Goal: Browse casually: Explore the website without a specific task or goal

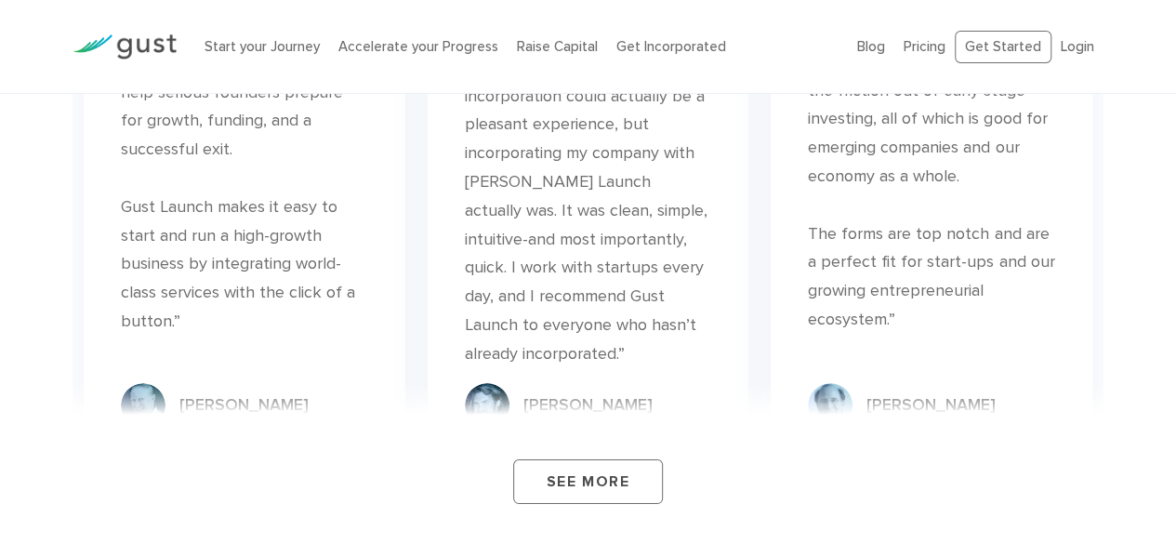
scroll to position [6939, 0]
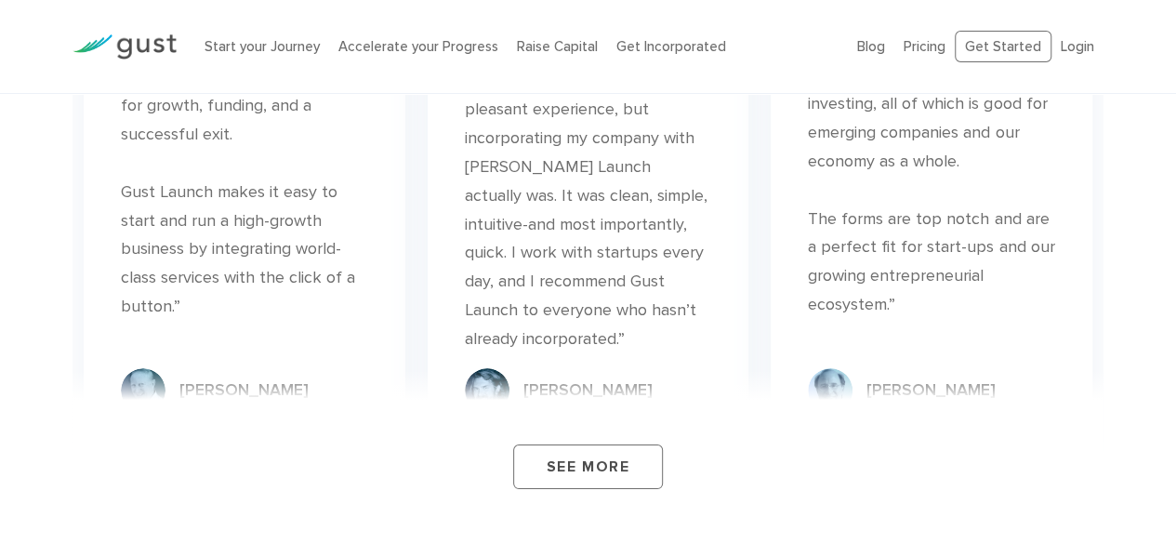
click at [493, 166] on div "“I never thought filing for incorporation could actually be a pleasant experien…" at bounding box center [588, 196] width 246 height 314
click at [548, 150] on div "“I never thought filing for incorporation could actually be a pleasant experien…" at bounding box center [588, 196] width 246 height 314
click at [572, 153] on div "“I never thought filing for incorporation could actually be a pleasant experien…" at bounding box center [588, 196] width 246 height 314
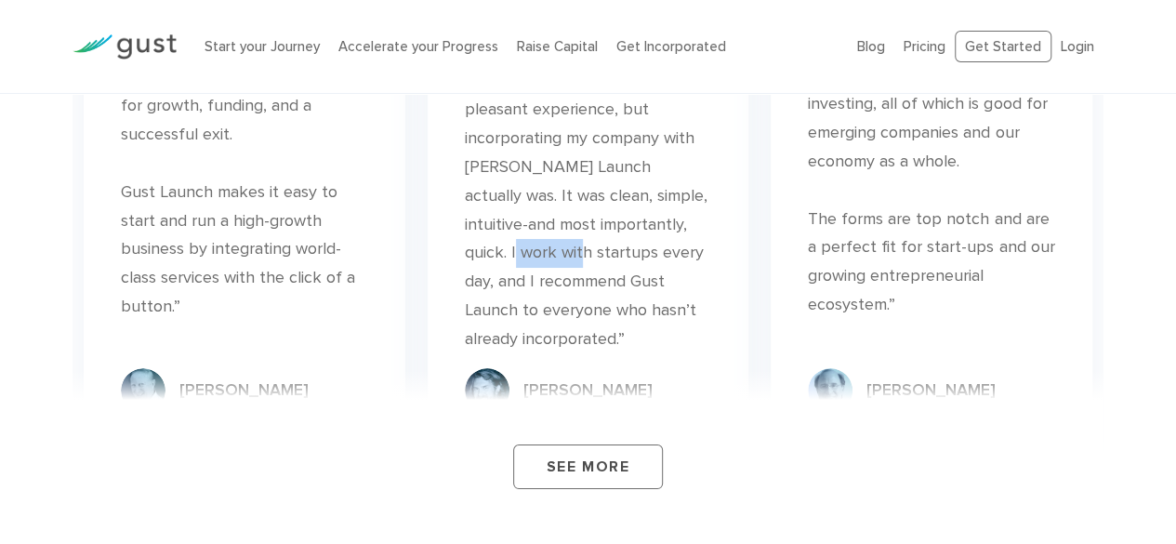
click at [572, 153] on div "“I never thought filing for incorporation could actually be a pleasant experien…" at bounding box center [588, 196] width 246 height 314
click at [574, 202] on div "“I never thought filing for incorporation could actually be a pleasant experien…" at bounding box center [588, 196] width 246 height 314
click at [552, 221] on div "“I never thought filing for incorporation could actually be a pleasant experien…" at bounding box center [588, 196] width 246 height 314
click at [551, 221] on div "“I never thought filing for incorporation could actually be a pleasant experien…" at bounding box center [588, 196] width 246 height 314
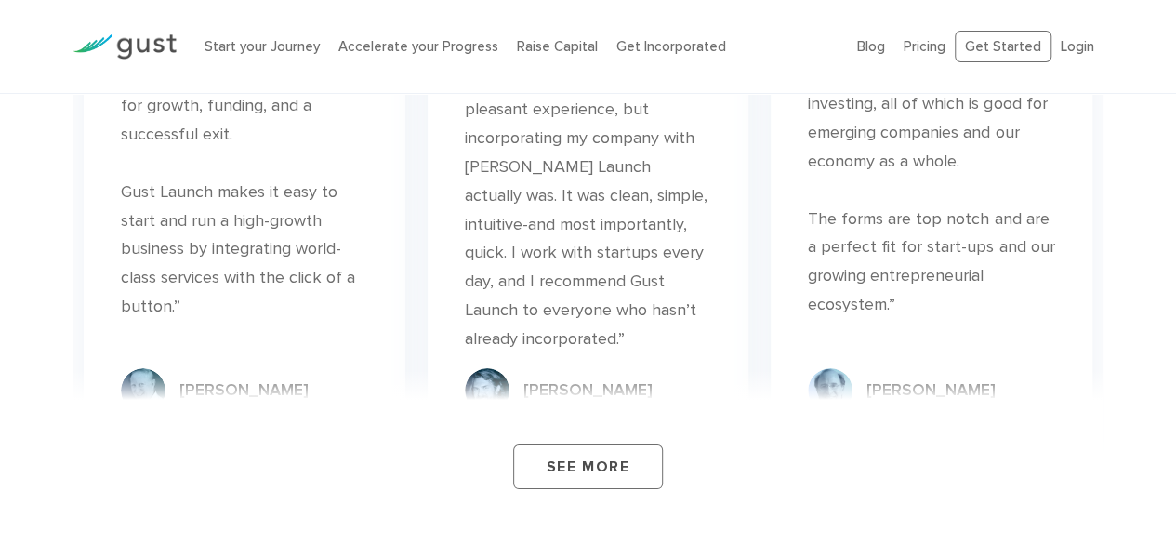
click at [563, 268] on div "“I never thought filing for incorporation could actually be a pleasant experien…" at bounding box center [588, 196] width 246 height 314
click at [581, 268] on div "“I never thought filing for incorporation could actually be a pleasant experien…" at bounding box center [588, 196] width 246 height 314
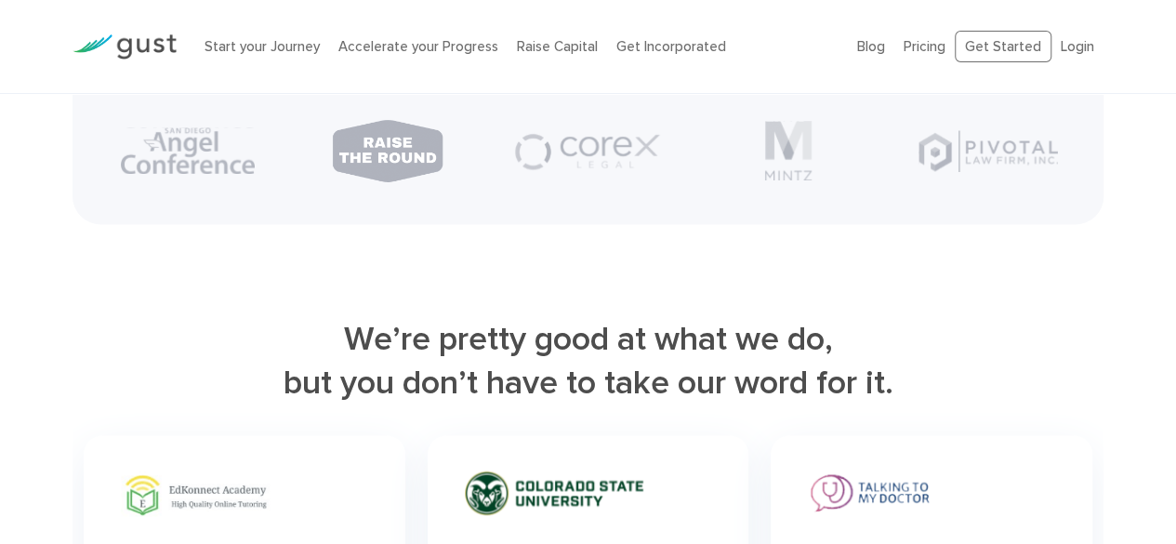
scroll to position [4716, 0]
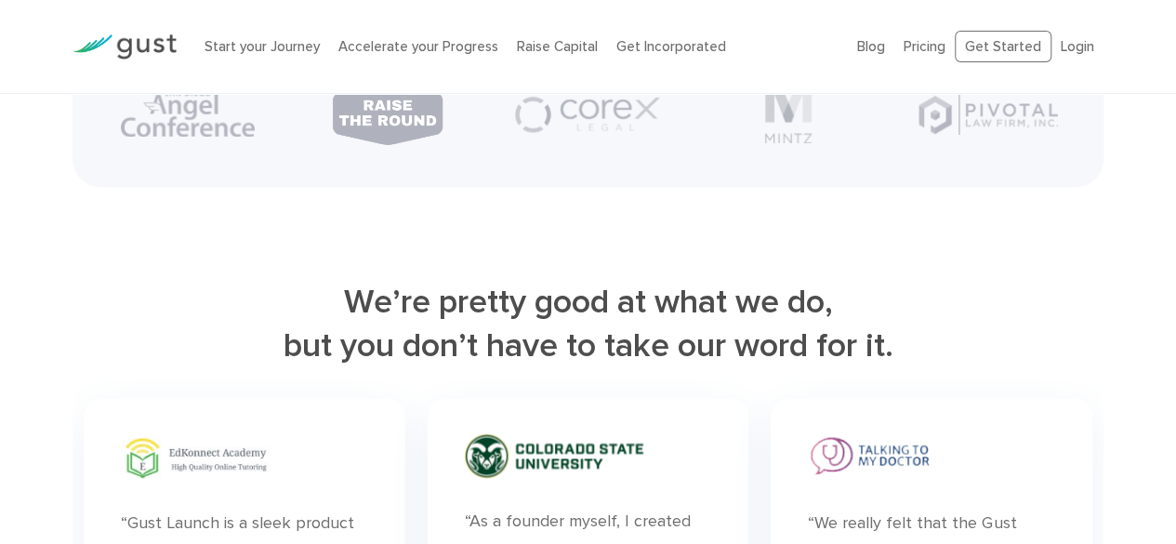
click at [492, 286] on h2 "We’re pretty good at what we do, but you don’t have to take our word for it." at bounding box center [587, 324] width 1031 height 89
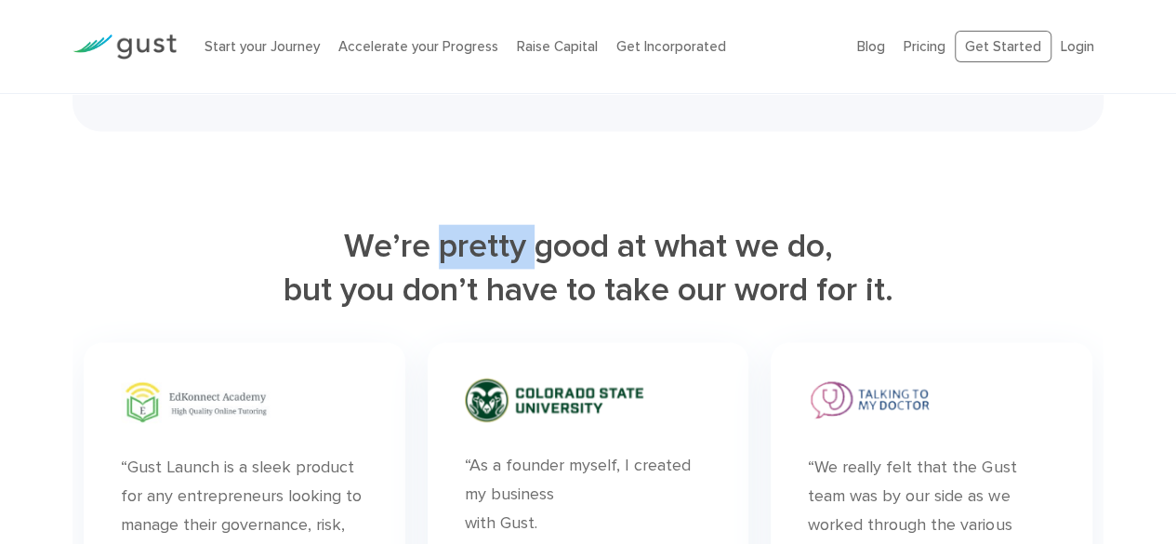
click at [492, 286] on h2 "We’re pretty good at what we do, but you don’t have to take our word for it." at bounding box center [587, 268] width 1031 height 89
click at [579, 253] on h2 "We’re pretty good at what we do, but you don’t have to take our word for it." at bounding box center [587, 268] width 1031 height 89
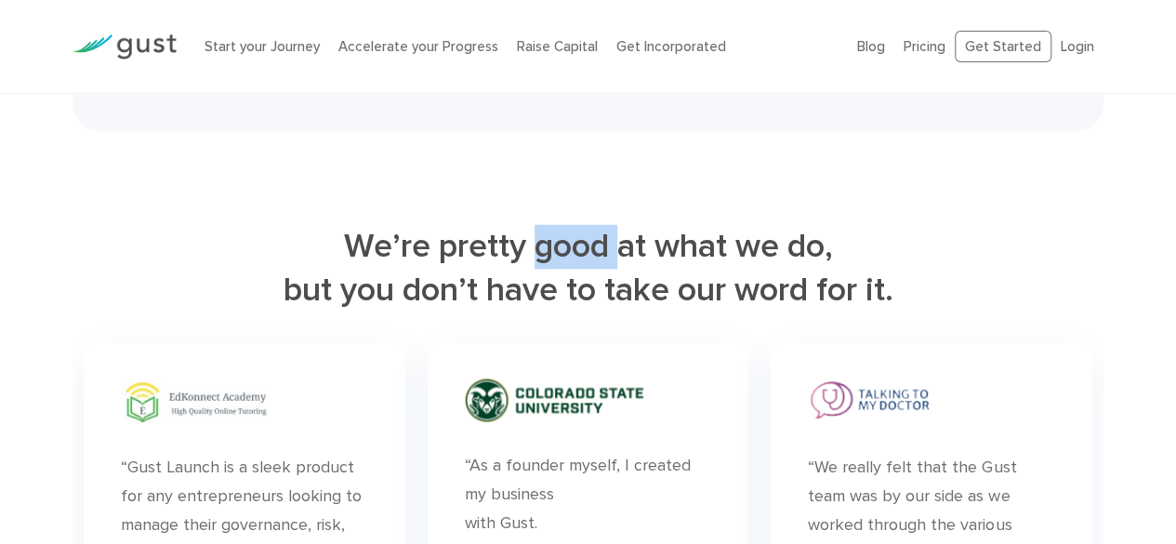
click at [579, 253] on h2 "We’re pretty good at what we do, but you don’t have to take our word for it." at bounding box center [587, 268] width 1031 height 89
click at [851, 250] on h2 "We’re pretty good at what we do, but you don’t have to take our word for it." at bounding box center [587, 268] width 1031 height 89
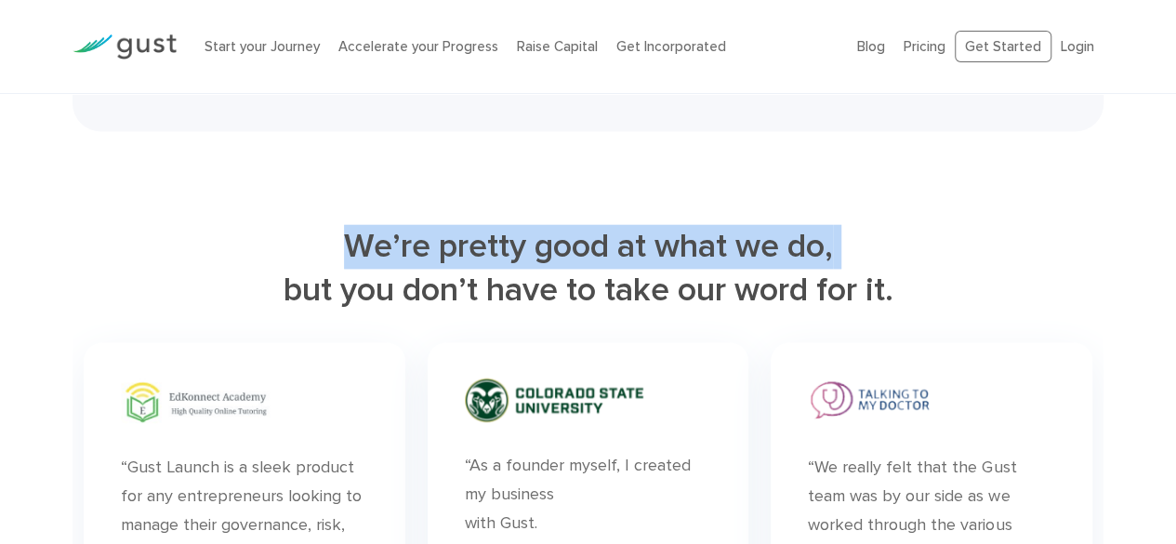
click at [851, 250] on h2 "We’re pretty good at what we do, but you don’t have to take our word for it." at bounding box center [587, 268] width 1031 height 89
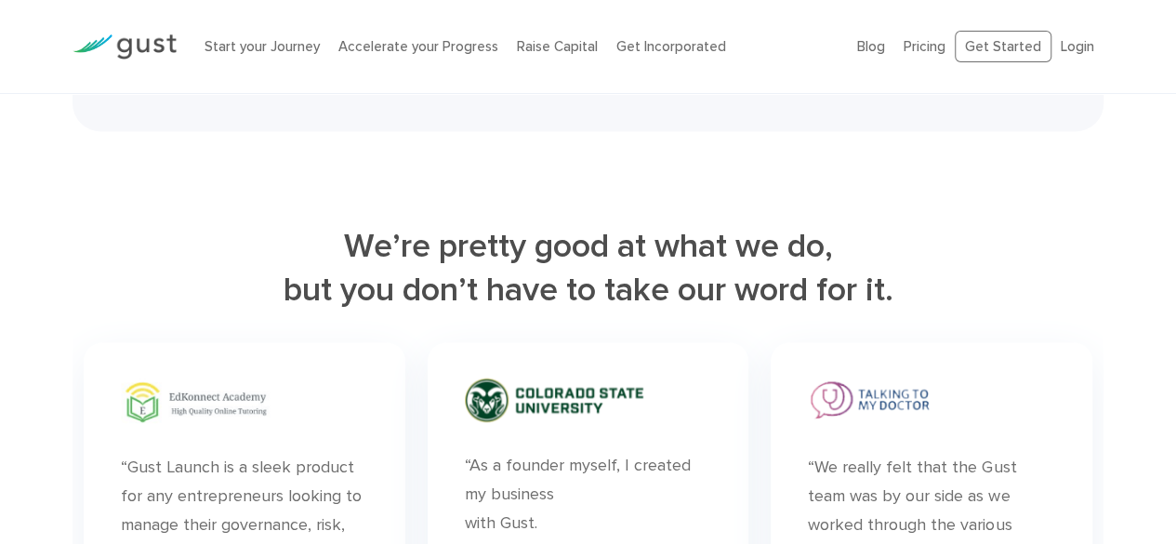
click at [532, 292] on h2 "We’re pretty good at what we do, but you don’t have to take our word for it." at bounding box center [587, 268] width 1031 height 89
click at [595, 262] on h2 "We’re pretty good at what we do, but you don’t have to take our word for it." at bounding box center [587, 268] width 1031 height 89
click at [692, 262] on h2 "We’re pretty good at what we do, but you don’t have to take our word for it." at bounding box center [587, 268] width 1031 height 89
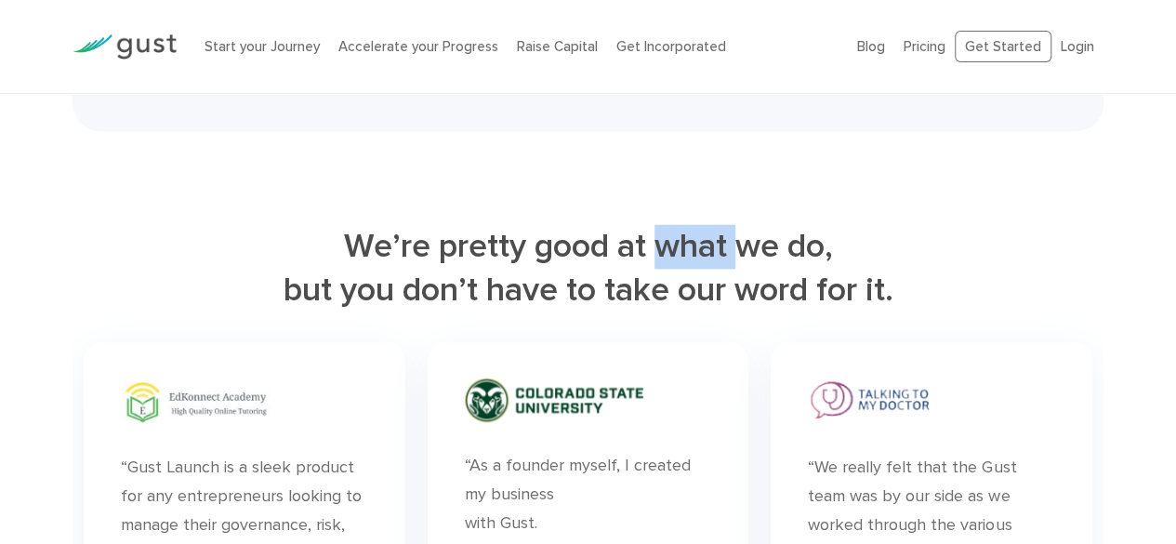
click at [692, 262] on h2 "We’re pretty good at what we do, but you don’t have to take our word for it." at bounding box center [587, 268] width 1031 height 89
click at [708, 313] on h2 "We’re pretty good at what we do, but you don’t have to take our word for it." at bounding box center [587, 268] width 1031 height 89
click at [796, 300] on h2 "We’re pretty good at what we do, but you don’t have to take our word for it." at bounding box center [587, 268] width 1031 height 89
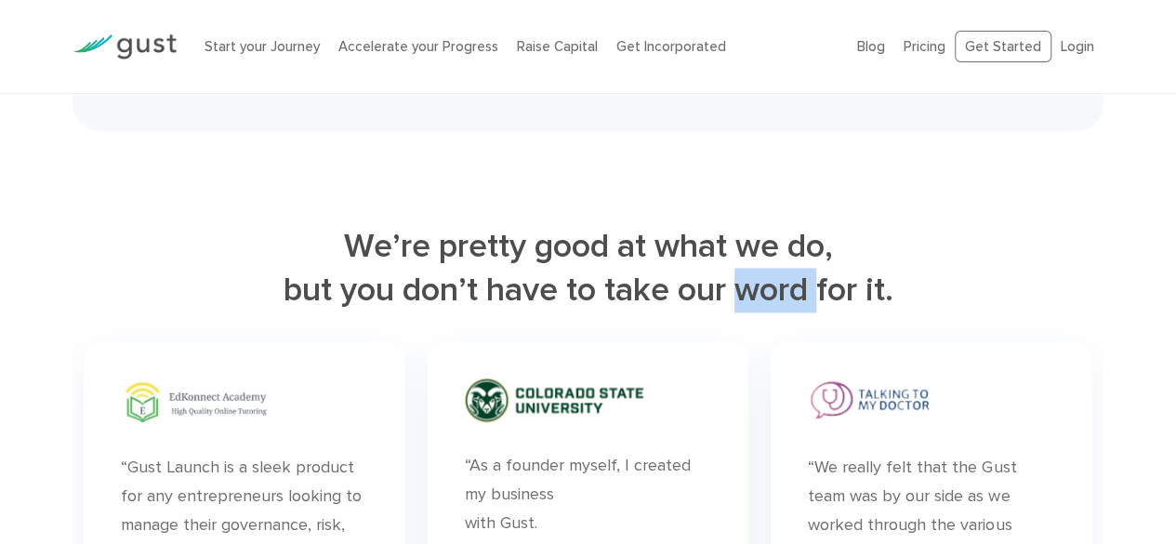
click at [796, 300] on h2 "We’re pretty good at what we do, but you don’t have to take our word for it." at bounding box center [587, 268] width 1031 height 89
click at [472, 307] on h2 "We’re pretty good at what we do, but you don’t have to take our word for it." at bounding box center [587, 268] width 1031 height 89
click at [506, 302] on h2 "We’re pretty good at what we do, but you don’t have to take our word for it." at bounding box center [587, 268] width 1031 height 89
click at [510, 301] on h2 "We’re pretty good at what we do, but you don’t have to take our word for it." at bounding box center [587, 268] width 1031 height 89
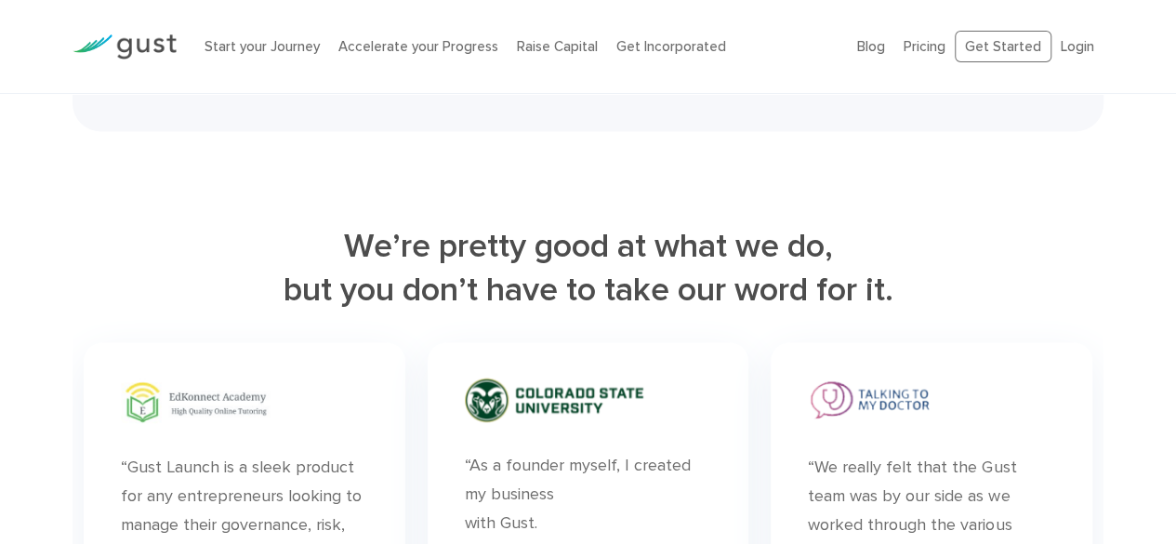
click at [721, 269] on h2 "We’re pretty good at what we do, but you don’t have to take our word for it." at bounding box center [587, 268] width 1031 height 89
click at [743, 261] on h2 "We’re pretty good at what we do, but you don’t have to take our word for it." at bounding box center [587, 268] width 1031 height 89
click at [856, 261] on h2 "We’re pretty good at what we do, but you don’t have to take our word for it." at bounding box center [587, 268] width 1031 height 89
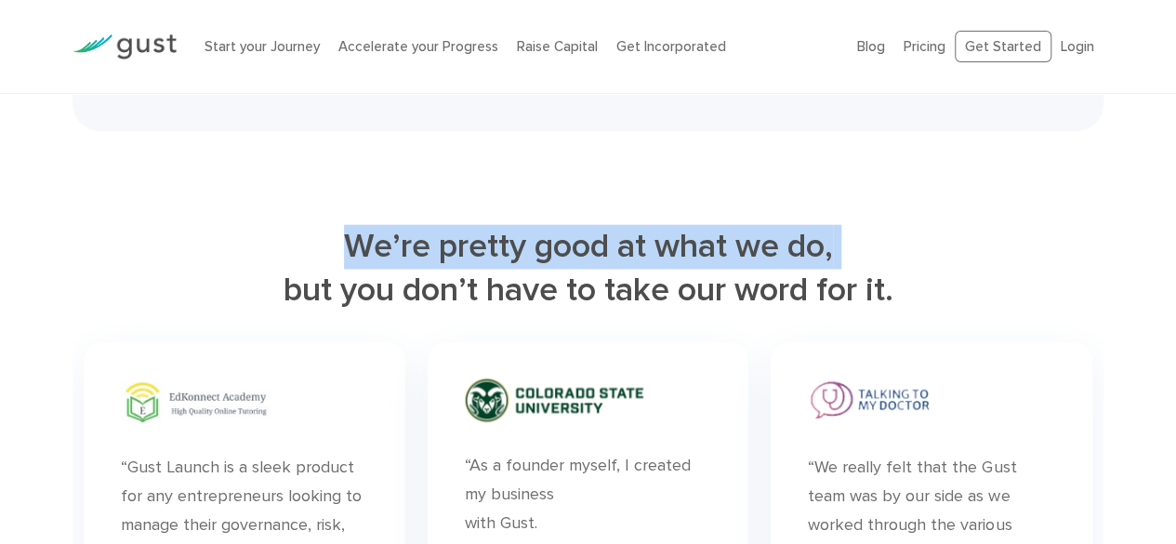
click at [856, 261] on h2 "We’re pretty good at what we do, but you don’t have to take our word for it." at bounding box center [587, 268] width 1031 height 89
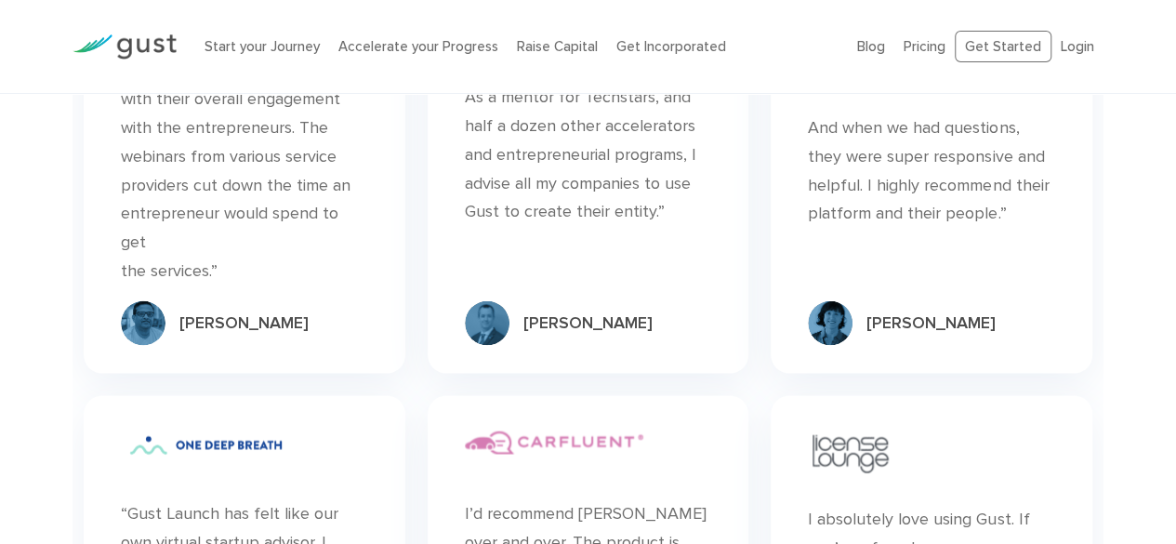
scroll to position [5237, 0]
